Goal: Check status: Check status

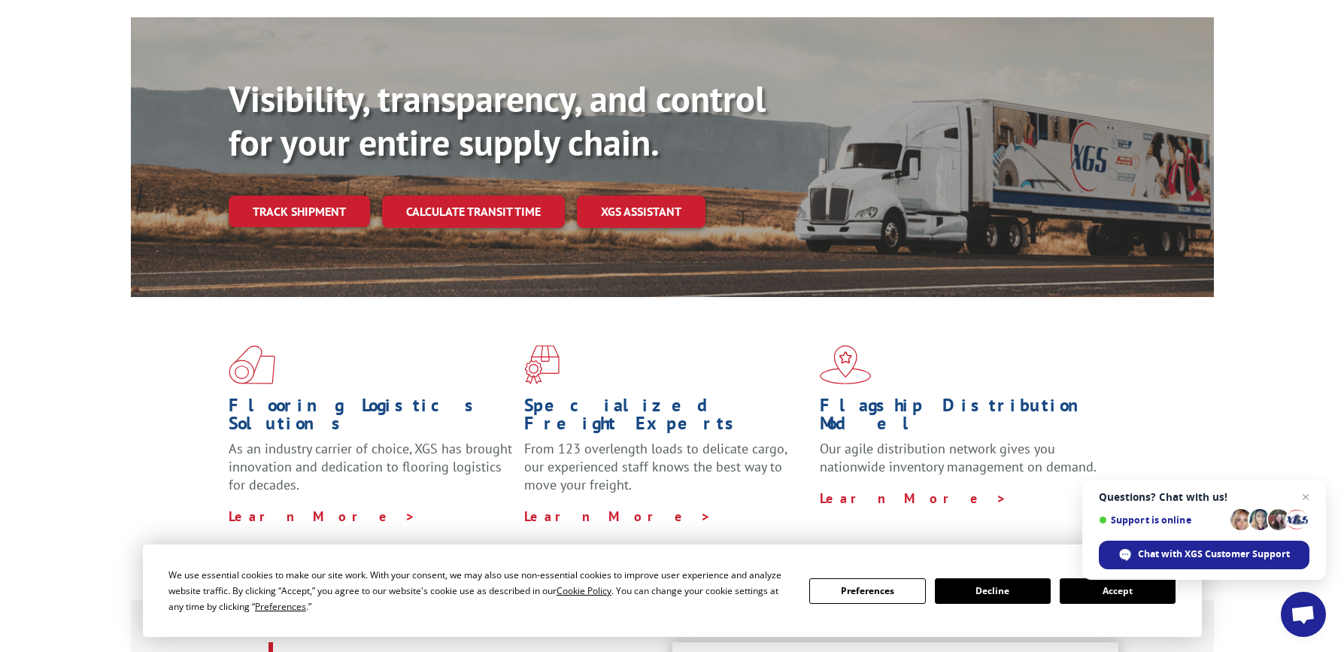
scroll to position [150, 0]
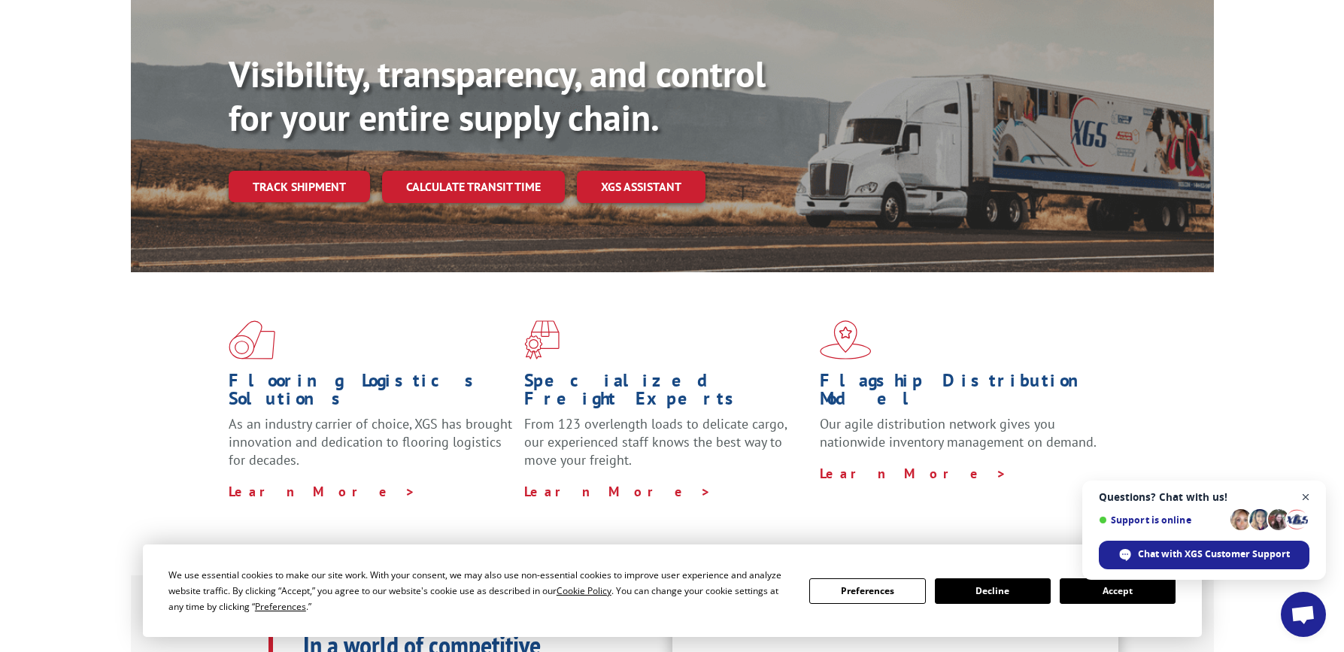
click at [1306, 493] on span "Close chat" at bounding box center [1306, 497] width 19 height 19
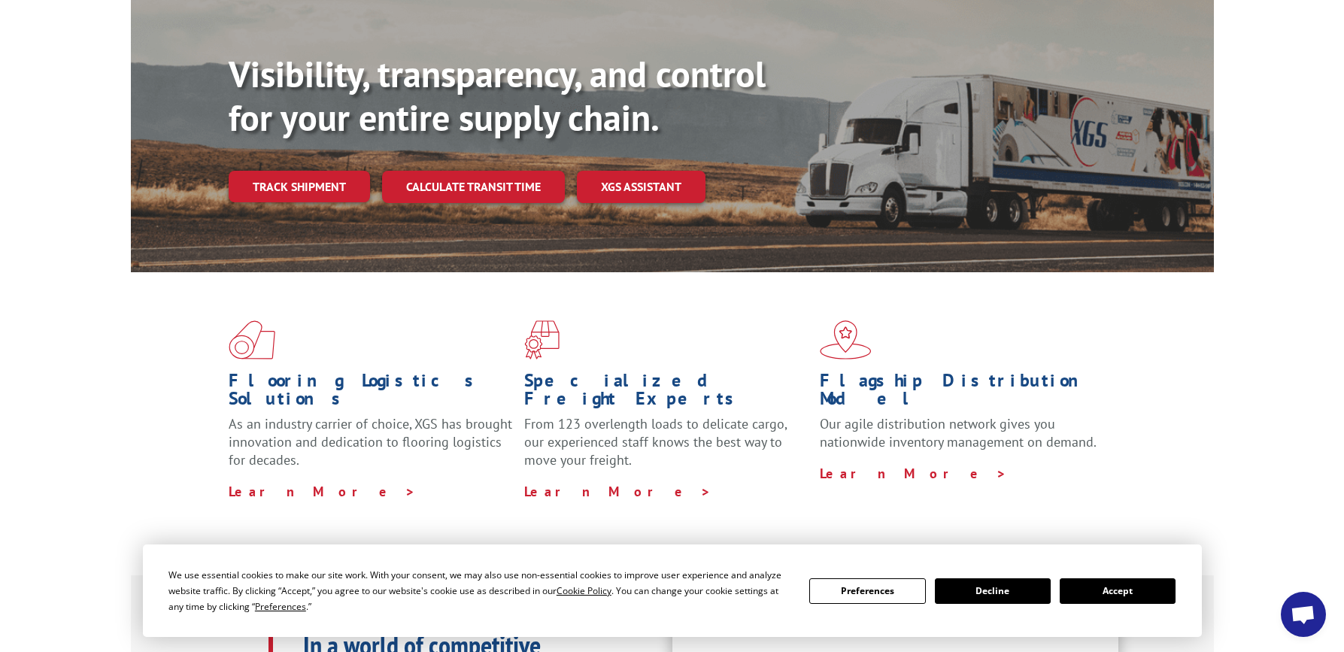
click at [1134, 591] on button "Accept" at bounding box center [1118, 591] width 116 height 26
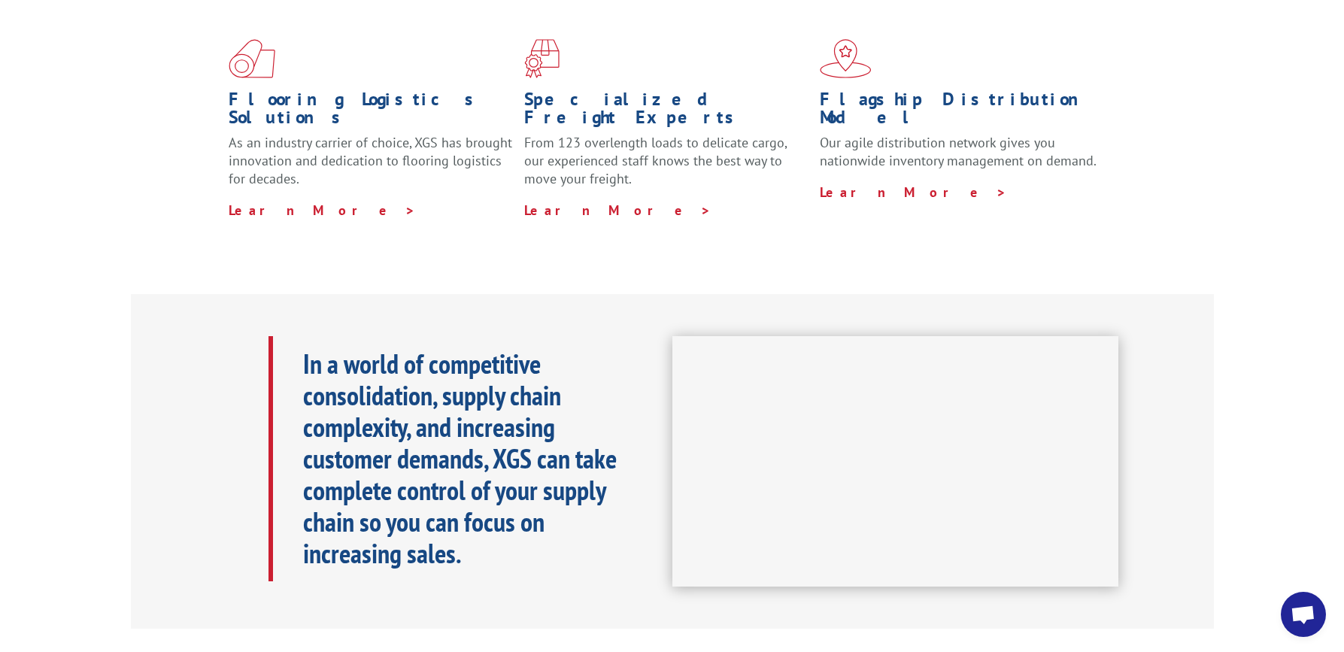
scroll to position [0, 0]
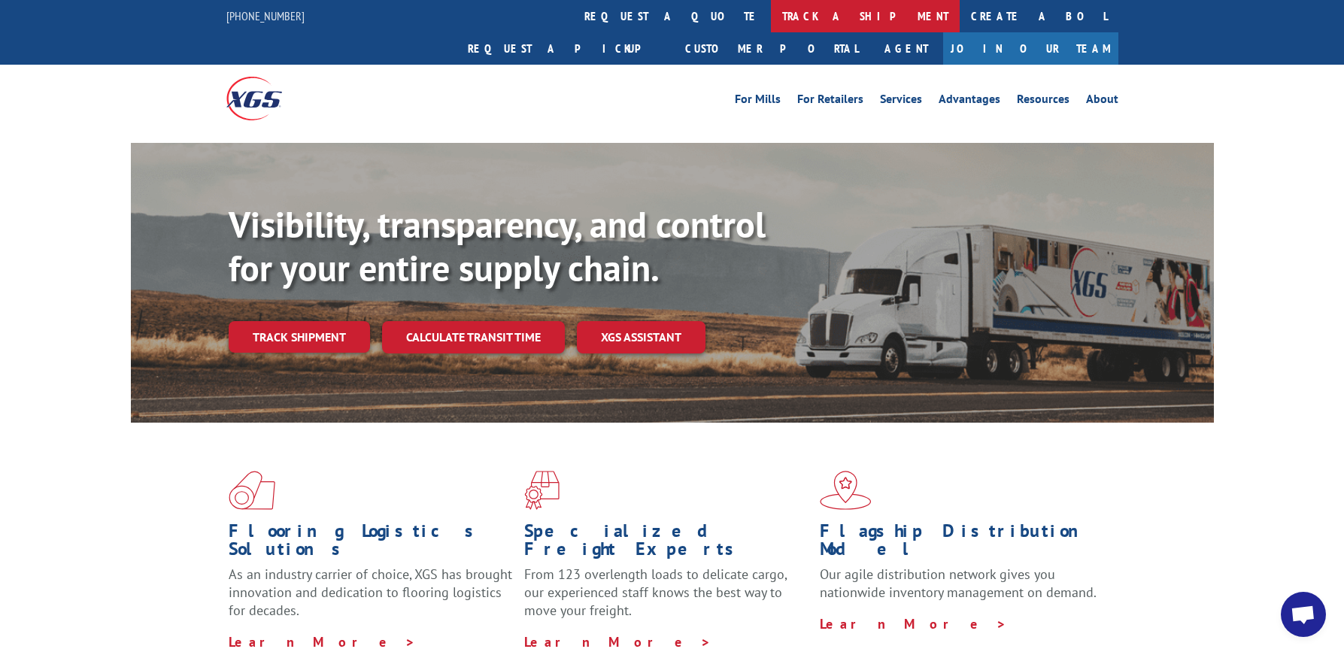
click at [771, 13] on link "track a shipment" at bounding box center [865, 16] width 189 height 32
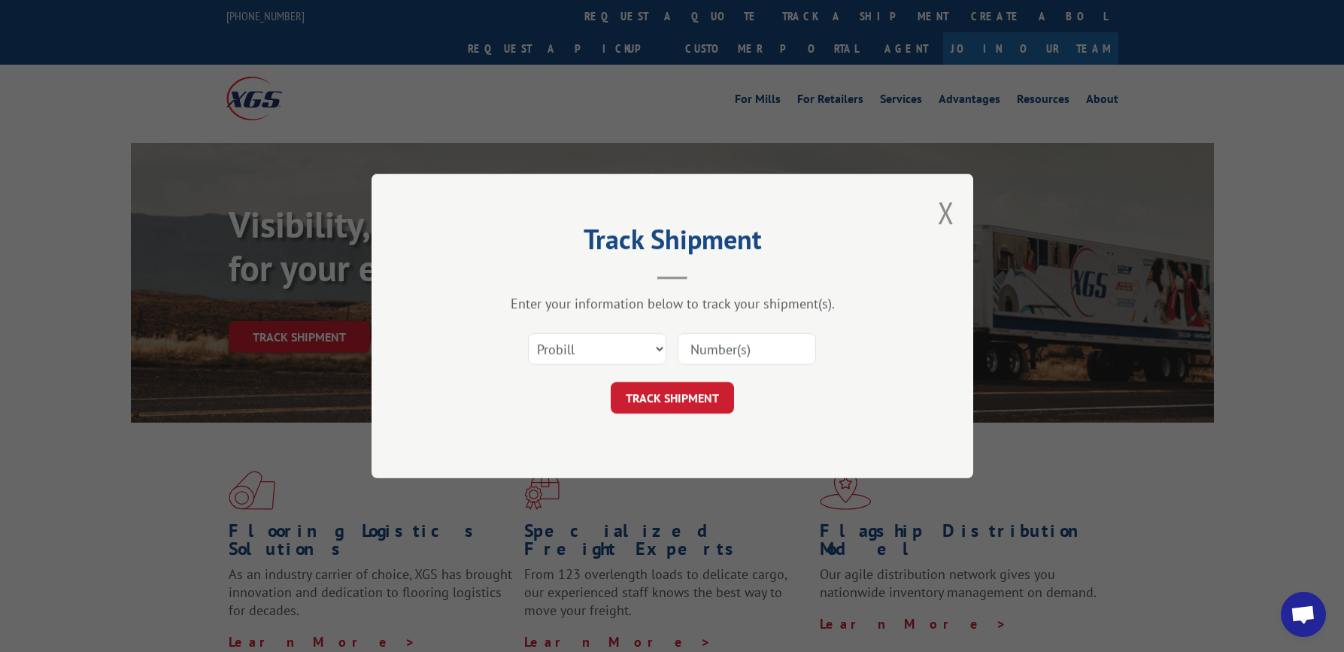
click at [760, 351] on input at bounding box center [747, 349] width 138 height 32
paste input "17402410"
type input "17402410"
click at [692, 401] on button "TRACK SHIPMENT" at bounding box center [672, 398] width 123 height 32
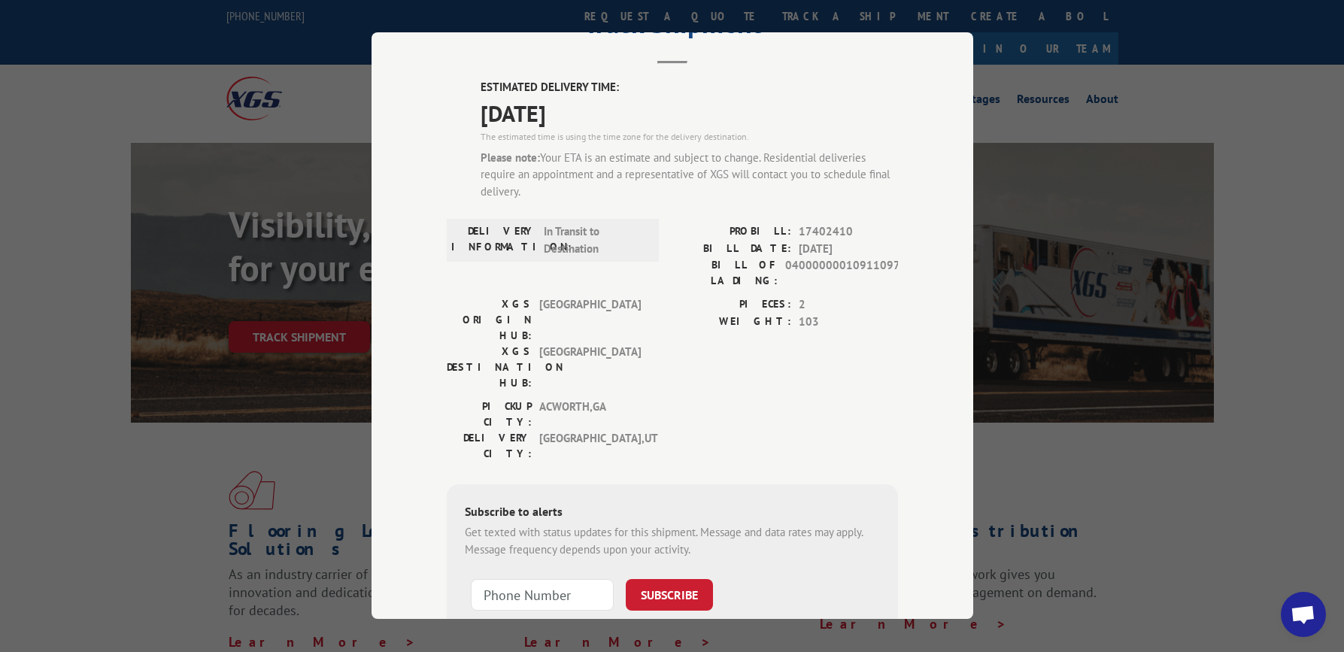
scroll to position [75, 0]
click at [587, 578] on input "+1 (___) ___-____" at bounding box center [542, 594] width 143 height 32
type input "[PHONE_NUMBER]"
click at [666, 578] on button "SUBSCRIBE" at bounding box center [669, 594] width 87 height 32
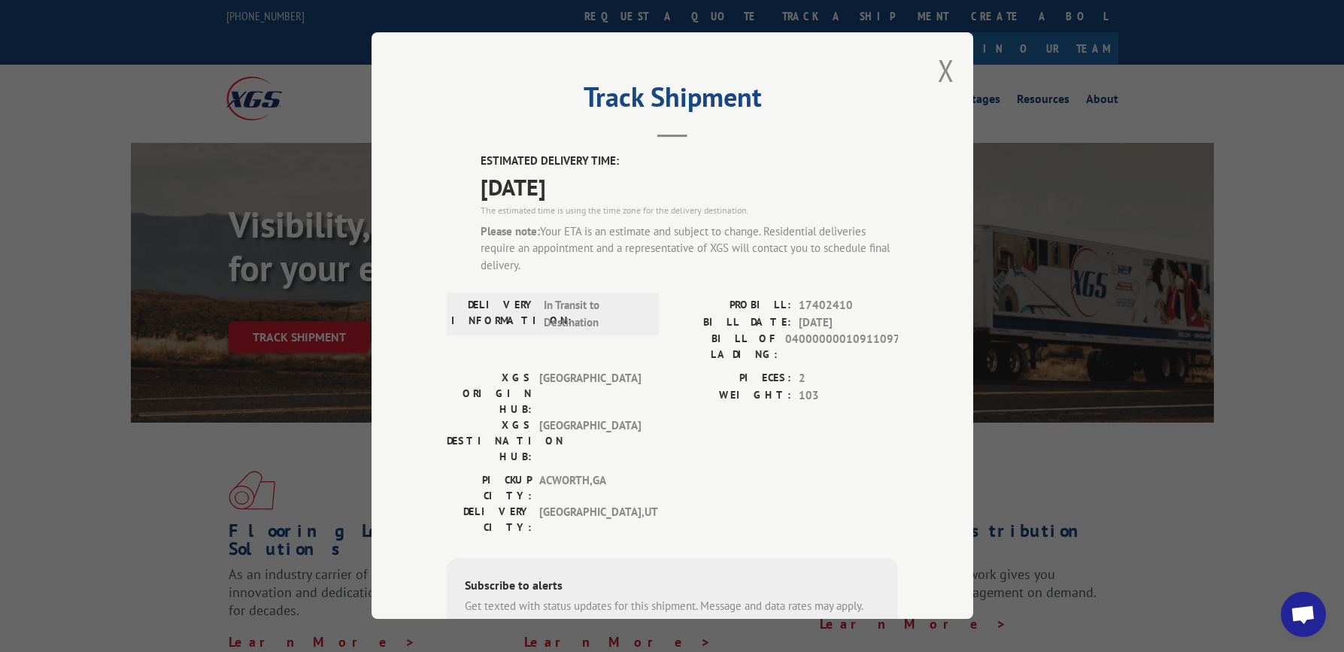
scroll to position [0, 0]
click at [940, 74] on button "Close modal" at bounding box center [946, 71] width 17 height 40
